Goal: Communication & Community: Answer question/provide support

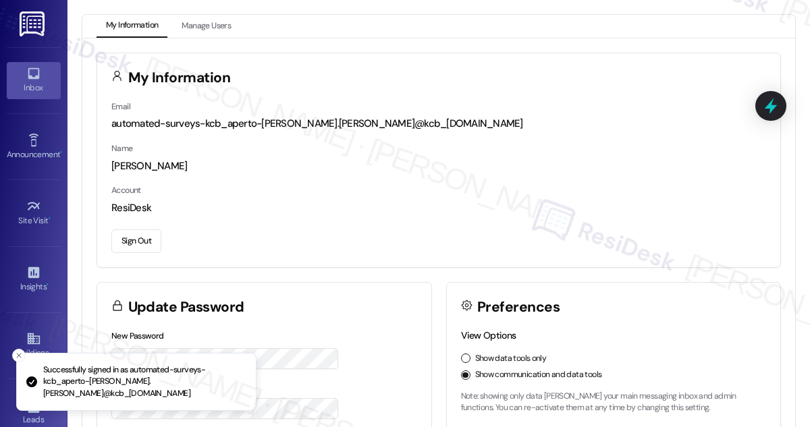
click at [34, 64] on link "Inbox" at bounding box center [34, 80] width 54 height 36
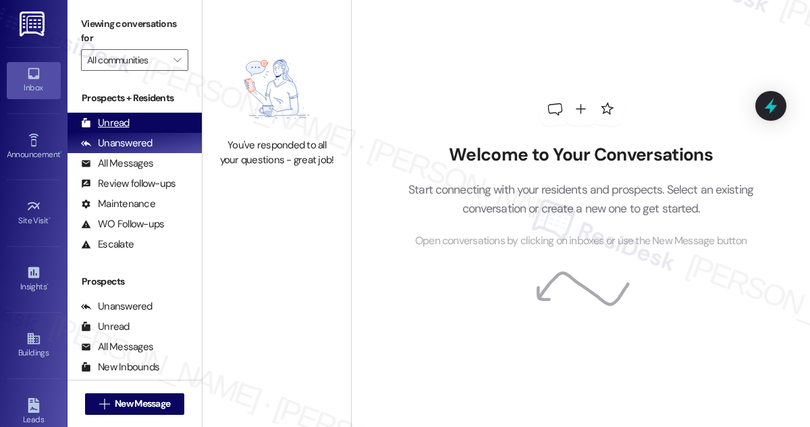
click at [126, 122] on div "Unread" at bounding box center [105, 123] width 49 height 14
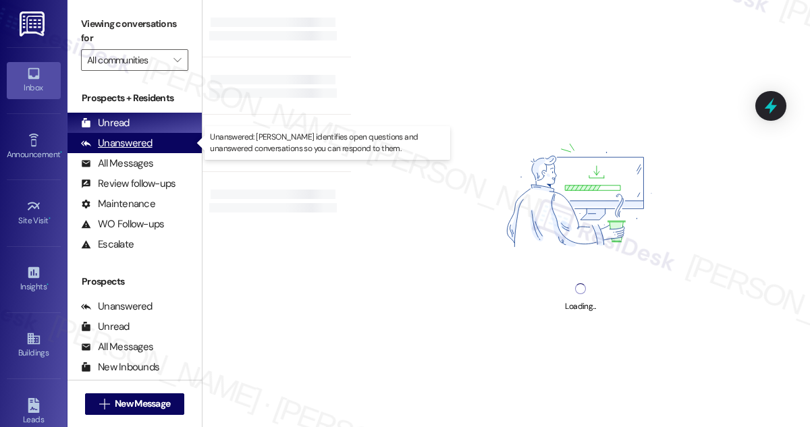
click at [136, 138] on div "Unanswered" at bounding box center [117, 143] width 72 height 14
